Goal: Task Accomplishment & Management: Manage account settings

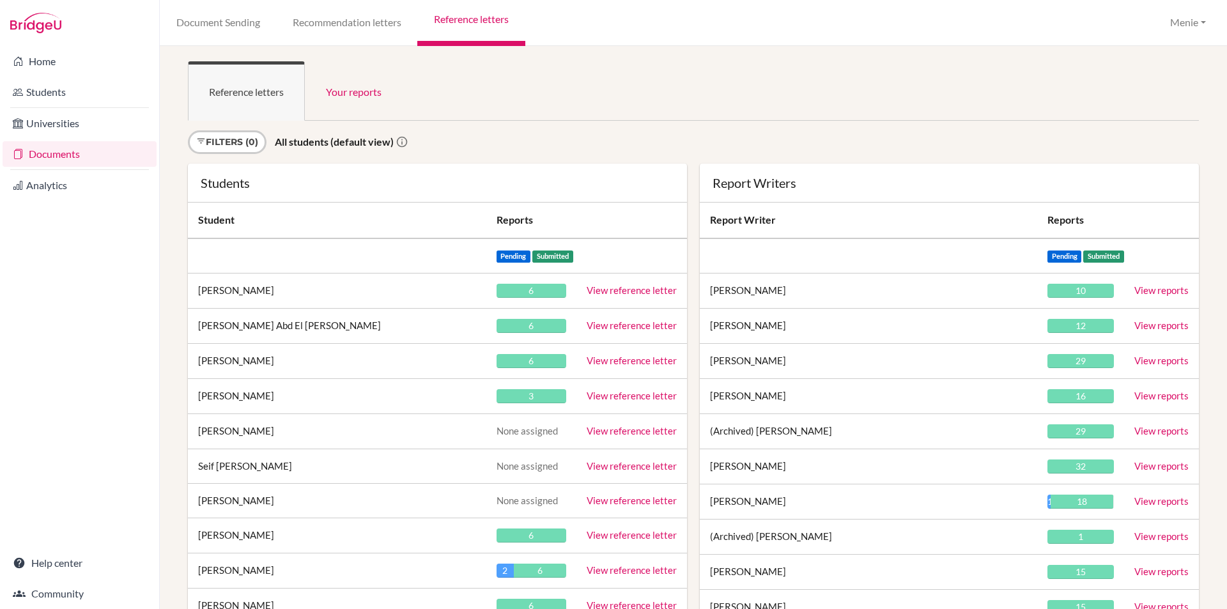
scroll to position [23831, 0]
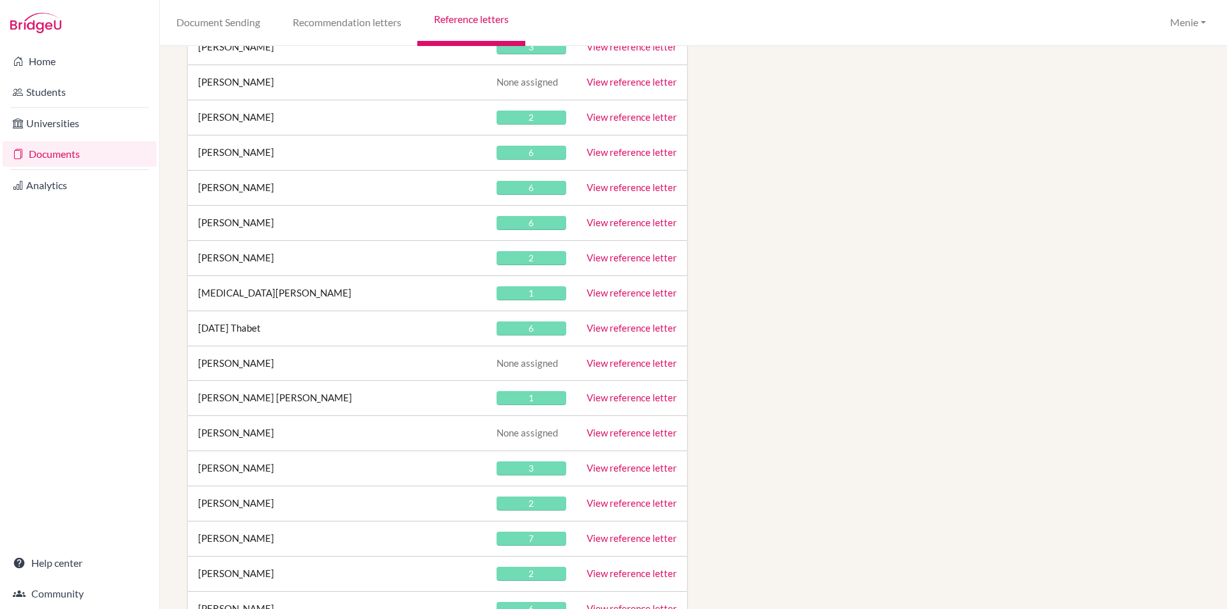
click at [608, 327] on link "View reference letter" at bounding box center [632, 328] width 90 height 12
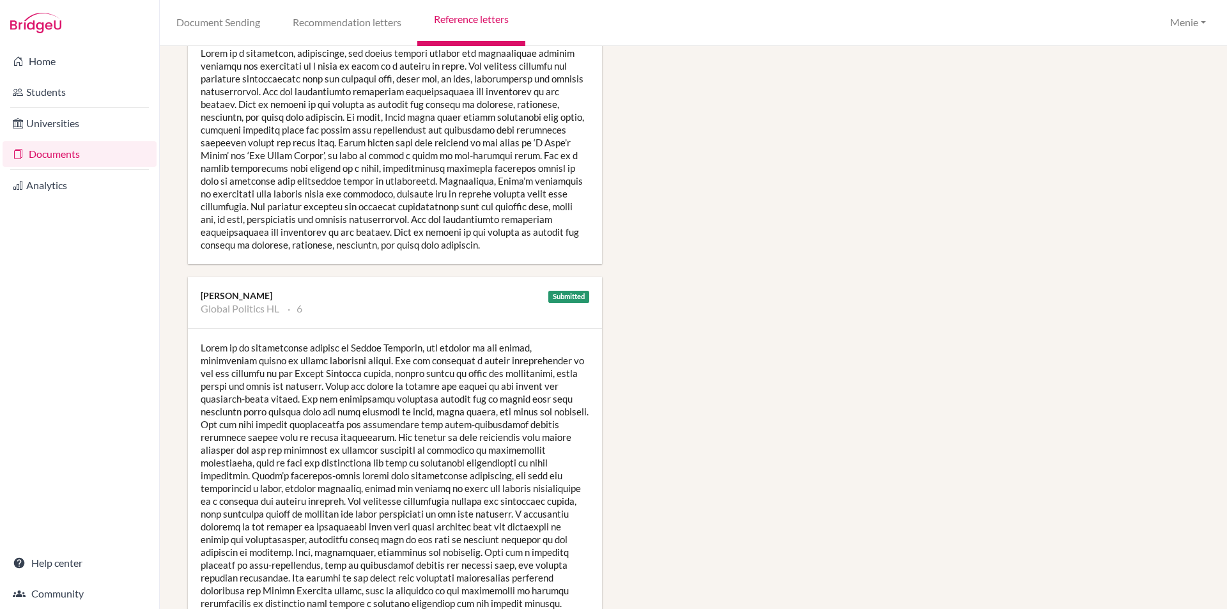
scroll to position [1406, 0]
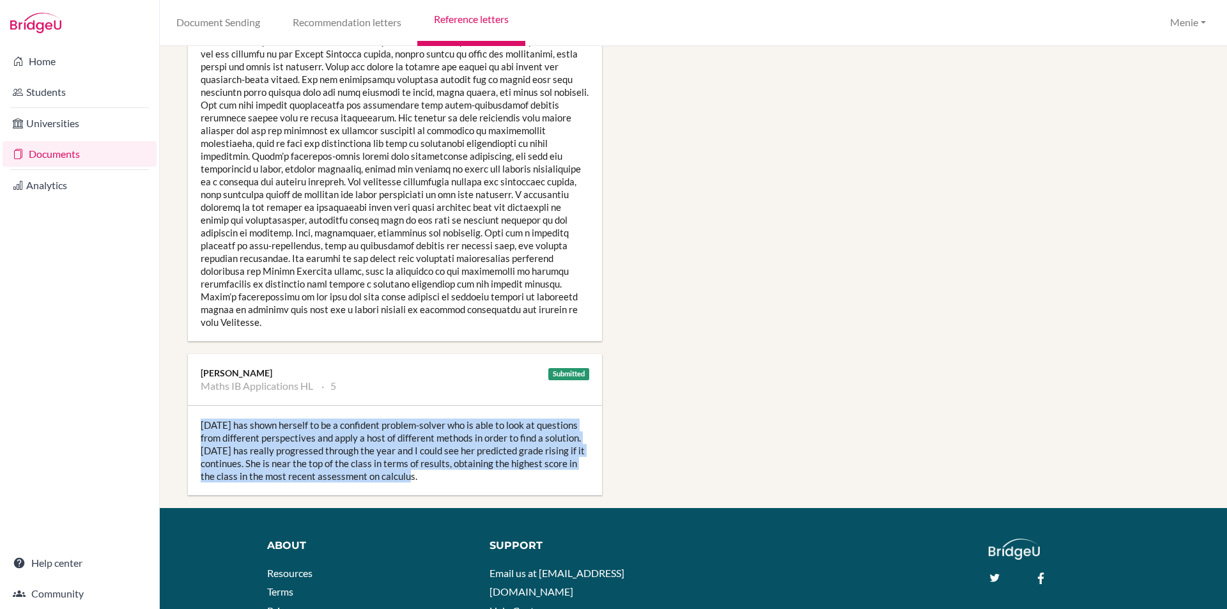
drag, startPoint x: 203, startPoint y: 412, endPoint x: 362, endPoint y: 453, distance: 165.1
click at [436, 463] on div "[DATE] has shown herself to be a confident problem-solver who is able to look a…" at bounding box center [395, 450] width 414 height 89
copy div "Karma has shown herself to be a confident problem-solver who is able to look at…"
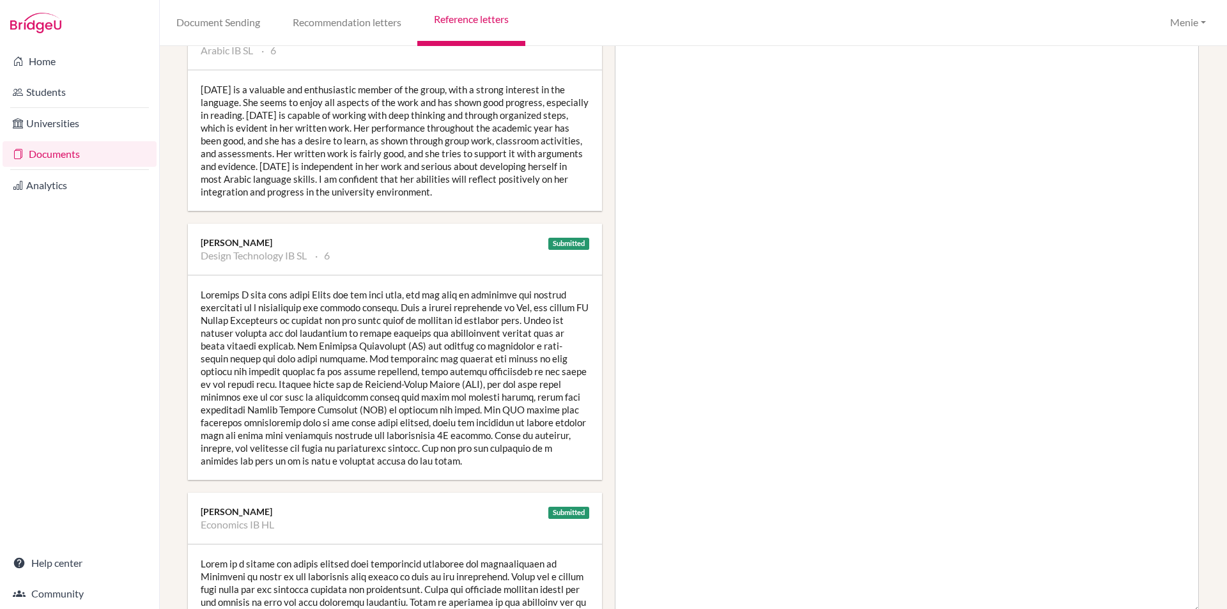
scroll to position [0, 0]
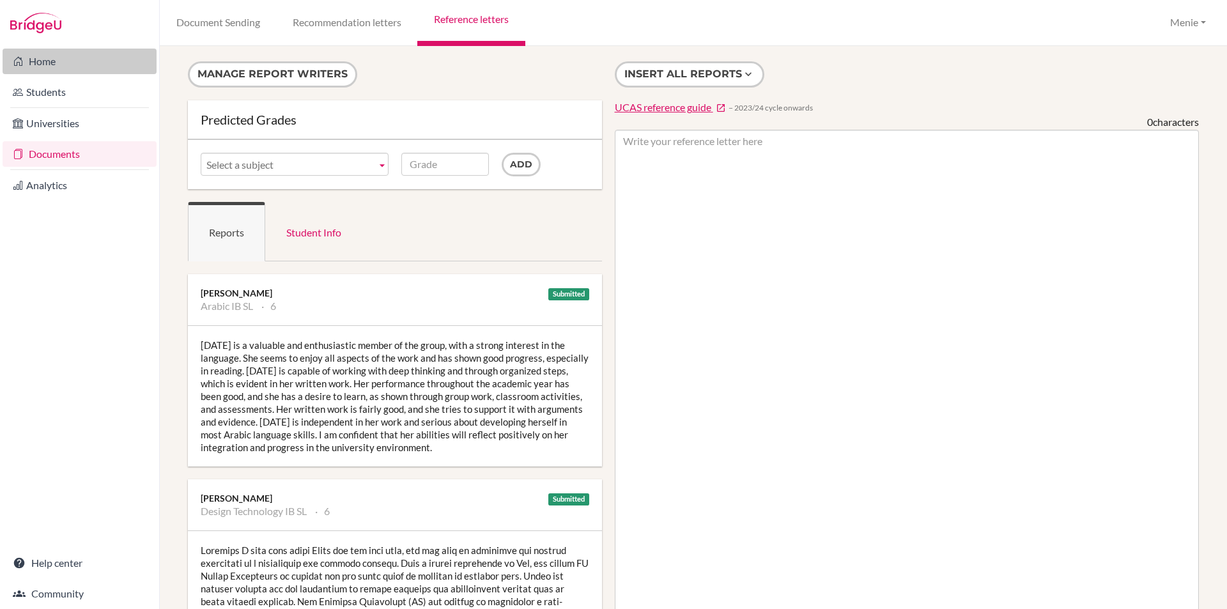
click at [36, 70] on link "Home" at bounding box center [80, 62] width 154 height 26
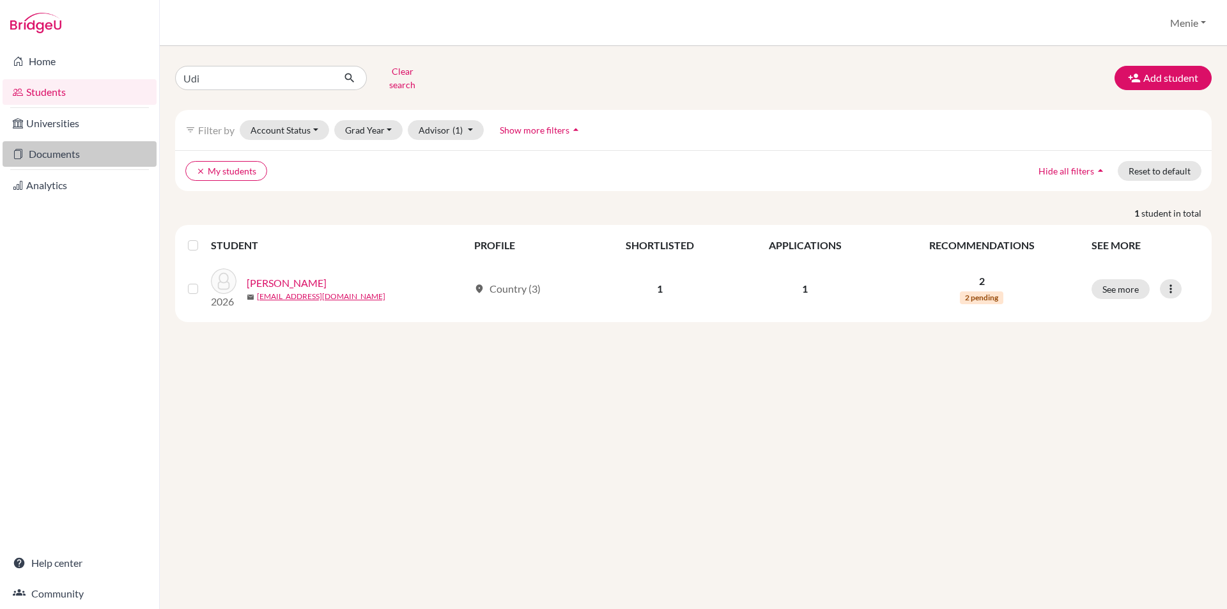
click at [54, 148] on link "Documents" at bounding box center [80, 154] width 154 height 26
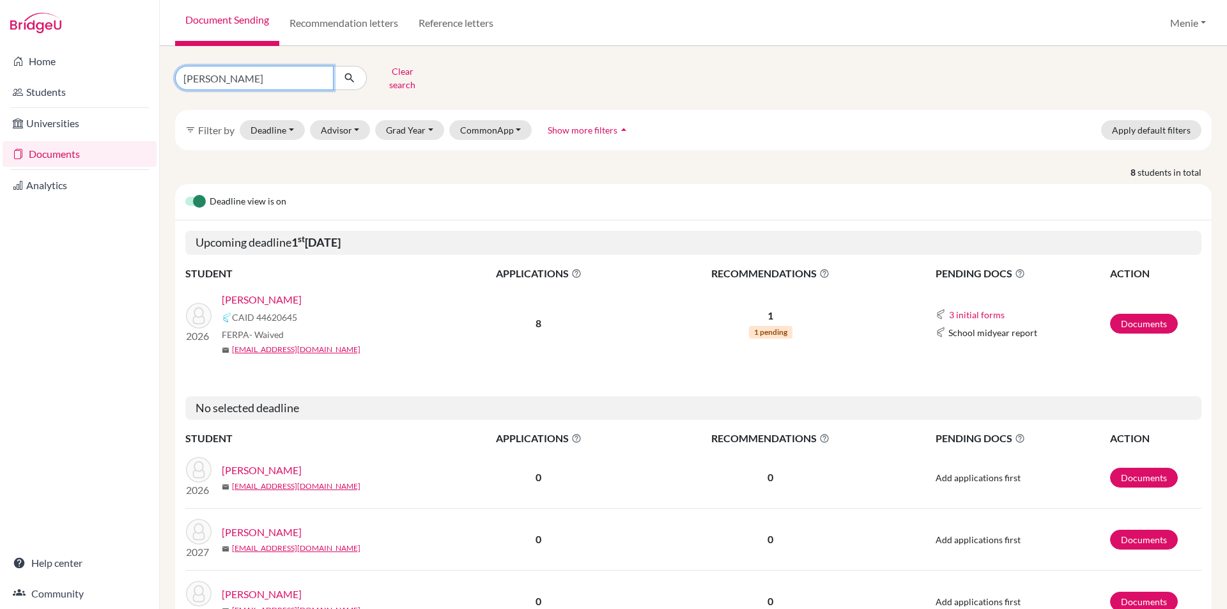
drag, startPoint x: -70, startPoint y: 69, endPoint x: -217, endPoint y: 69, distance: 147.0
click at [0, 69] on html "Home Students Universities Documents Analytics Help center Community Document S…" at bounding box center [613, 304] width 1227 height 609
type input "d"
type input "Udi"
click button "submit" at bounding box center [350, 78] width 34 height 24
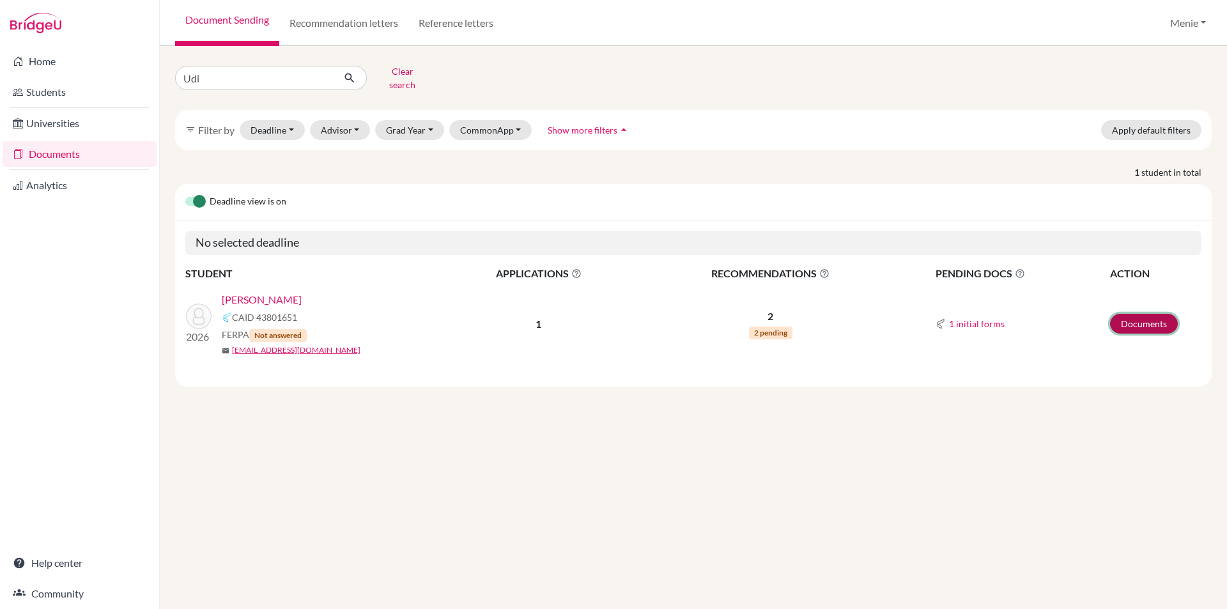
click at [1133, 314] on link "Documents" at bounding box center [1144, 324] width 68 height 20
drag, startPoint x: 1139, startPoint y: 321, endPoint x: 1071, endPoint y: 321, distance: 68.4
click at [1138, 321] on link "Documents" at bounding box center [1144, 324] width 68 height 20
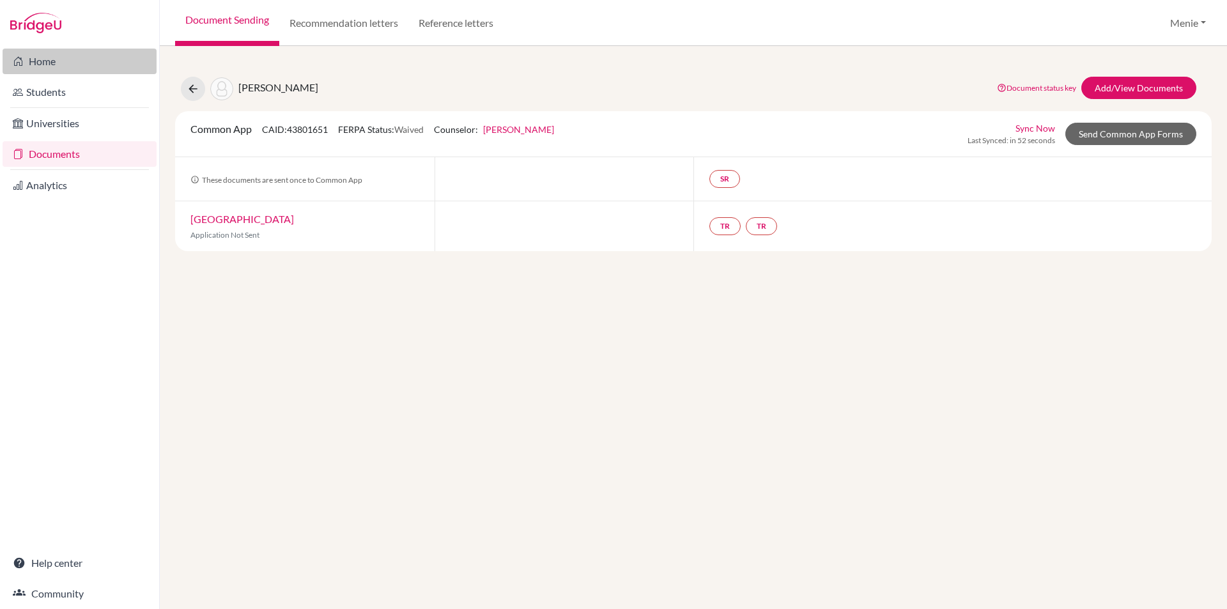
click at [49, 60] on link "Home" at bounding box center [80, 62] width 154 height 26
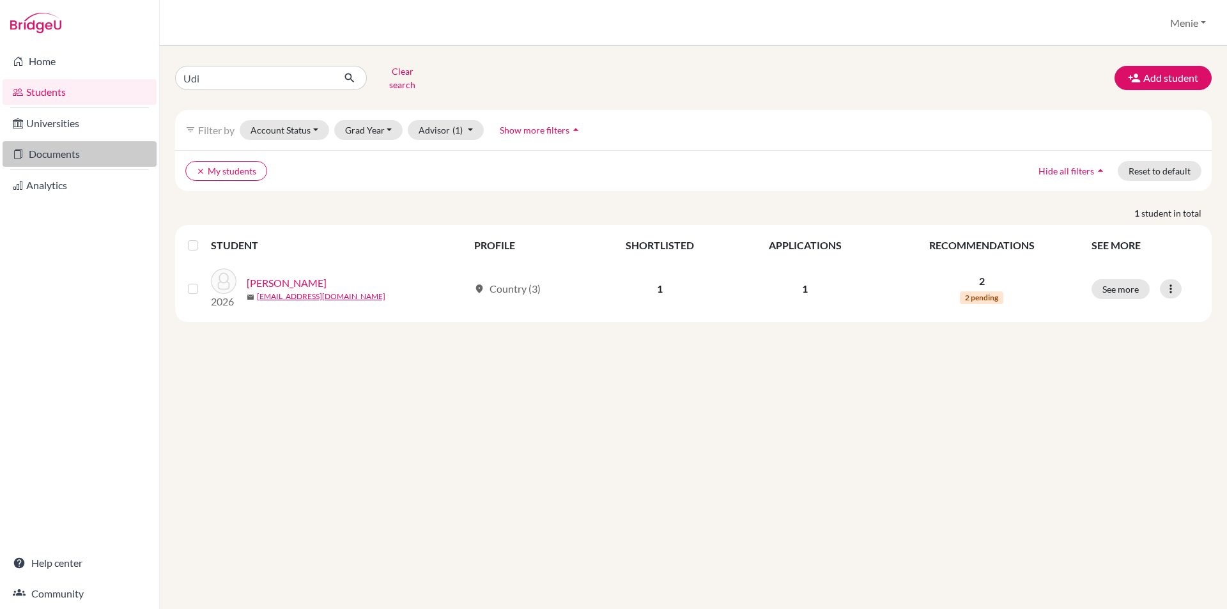
click at [75, 150] on link "Documents" at bounding box center [80, 154] width 154 height 26
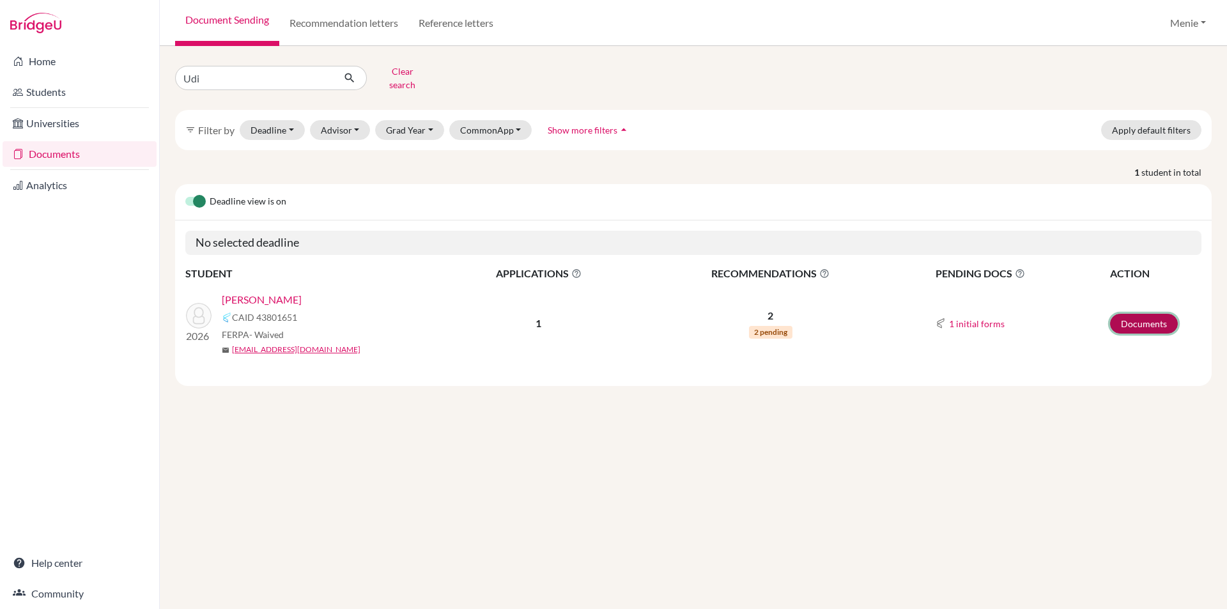
click at [1143, 314] on link "Documents" at bounding box center [1144, 324] width 68 height 20
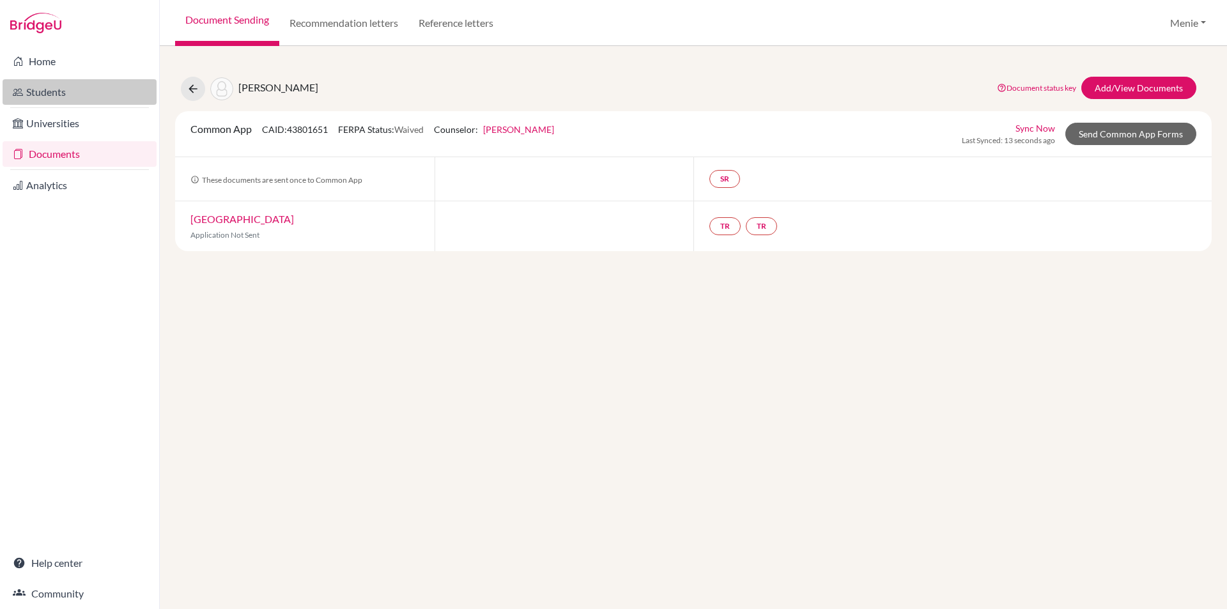
click at [54, 92] on link "Students" at bounding box center [80, 92] width 154 height 26
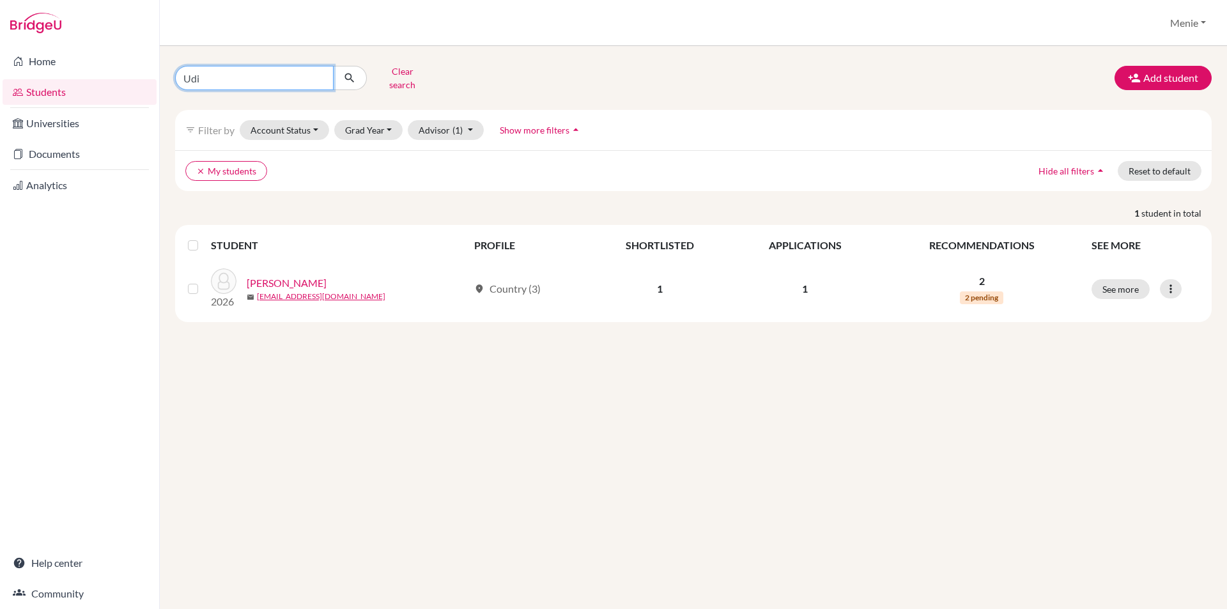
drag, startPoint x: 213, startPoint y: 72, endPoint x: 176, endPoint y: 70, distance: 37.2
click at [176, 70] on input "Udi" at bounding box center [254, 78] width 159 height 24
click at [63, 150] on link "Documents" at bounding box center [80, 154] width 154 height 26
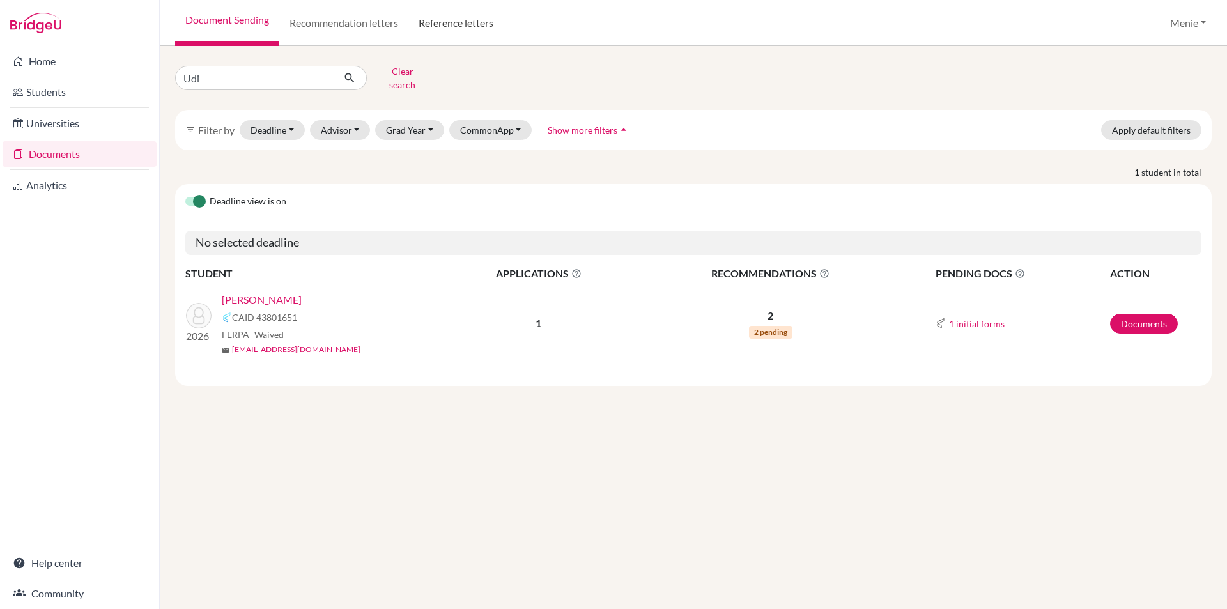
click at [458, 26] on link "Reference letters" at bounding box center [455, 23] width 95 height 46
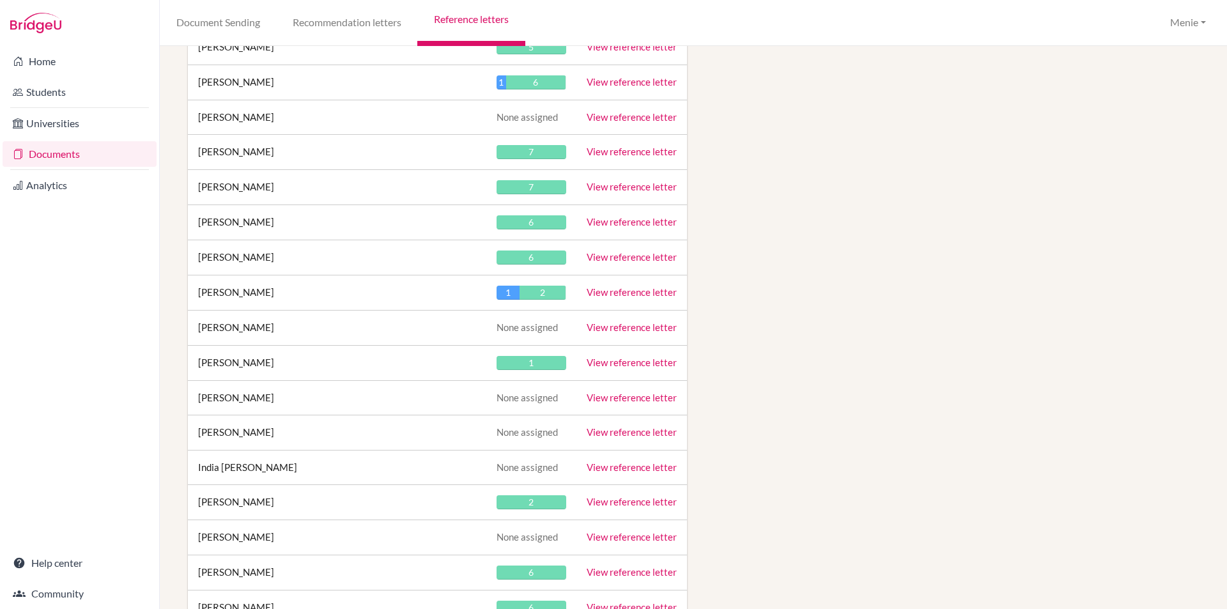
scroll to position [18818, 0]
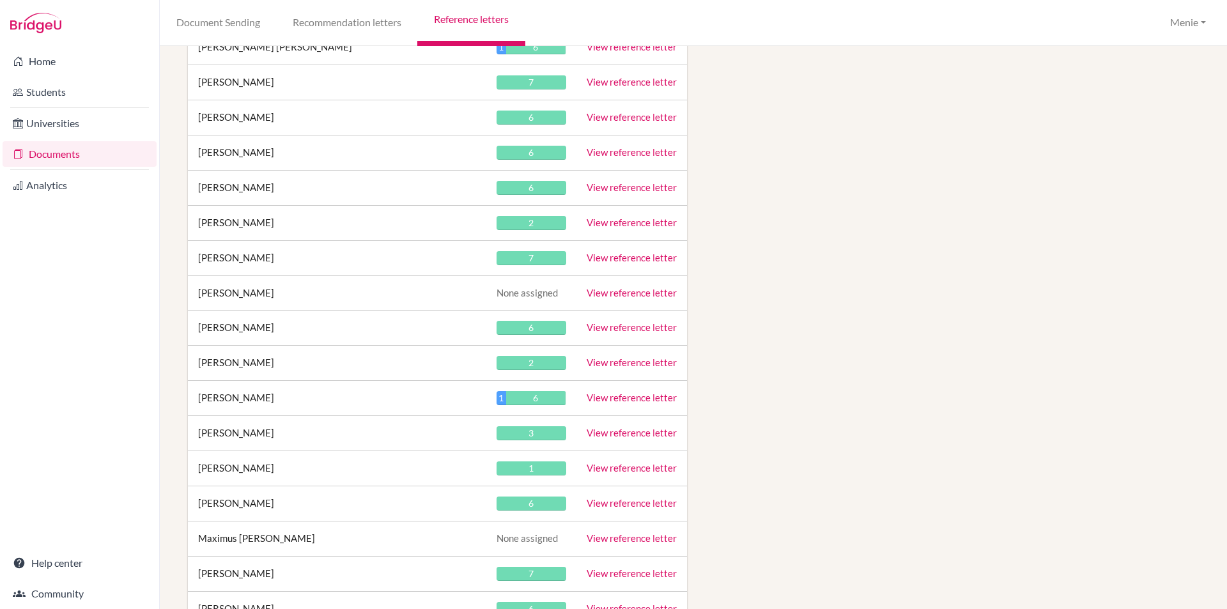
click at [637, 327] on link "View reference letter" at bounding box center [632, 327] width 90 height 12
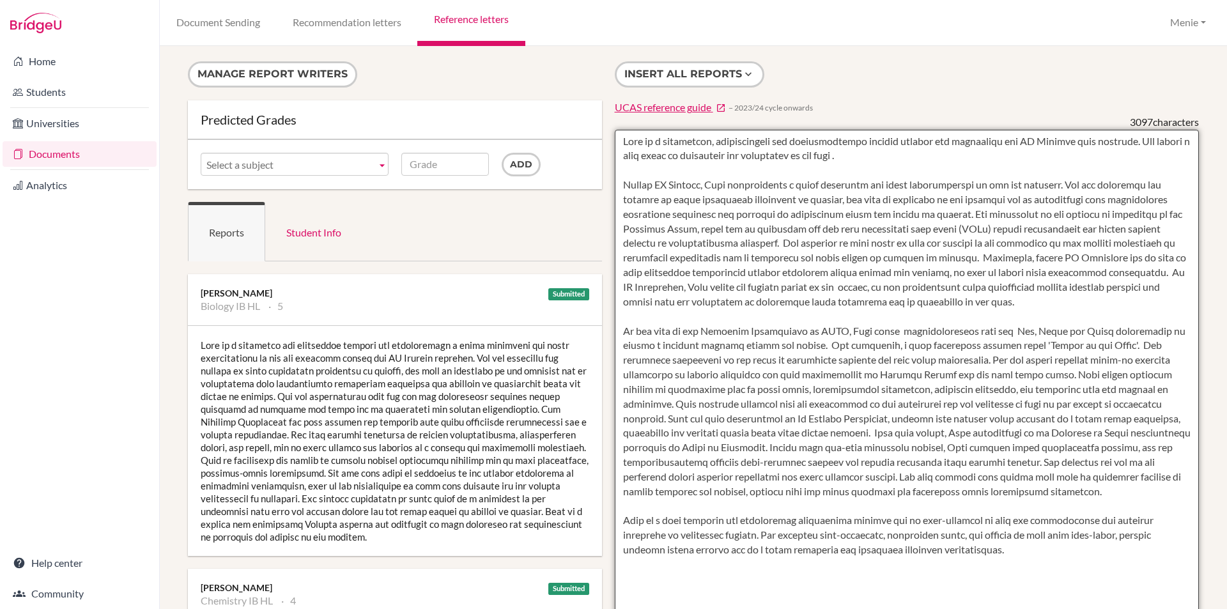
drag, startPoint x: 955, startPoint y: 458, endPoint x: 787, endPoint y: 478, distance: 168.6
click at [787, 478] on textarea at bounding box center [907, 499] width 585 height 739
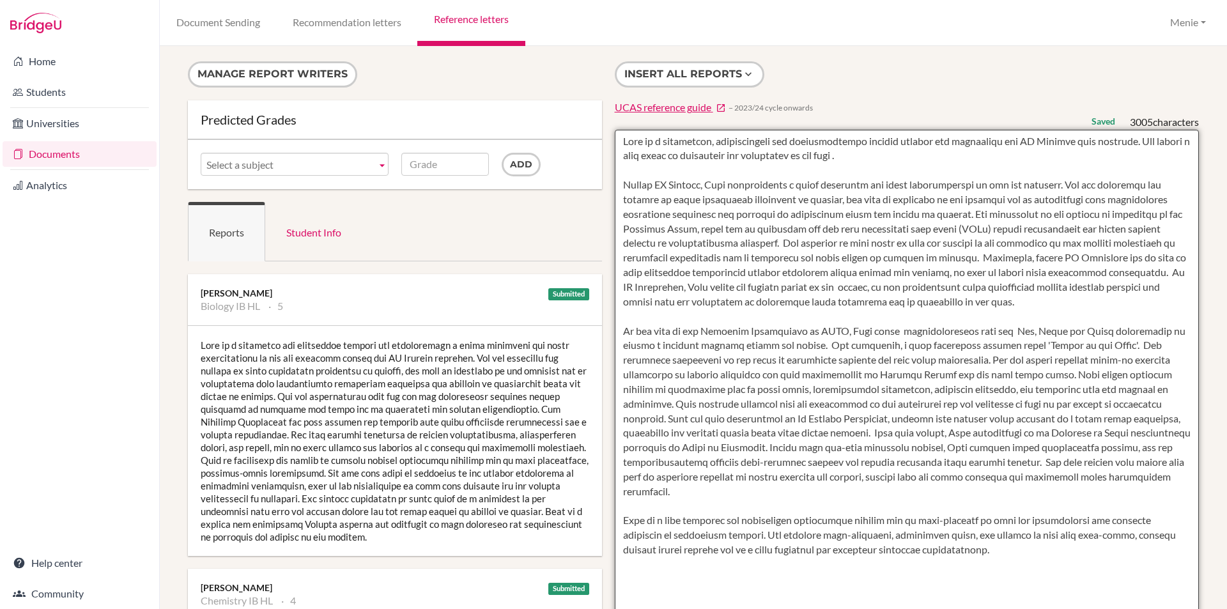
type textarea "[PERSON_NAME] is a thoughtful, conscientious and intellectually curious student…"
